Goal: Navigation & Orientation: Find specific page/section

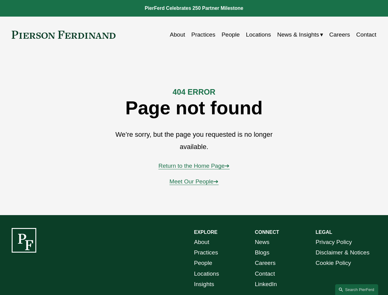
click at [356, 289] on link "Search this site" at bounding box center [356, 289] width 43 height 11
